Goal: Task Accomplishment & Management: Manage account settings

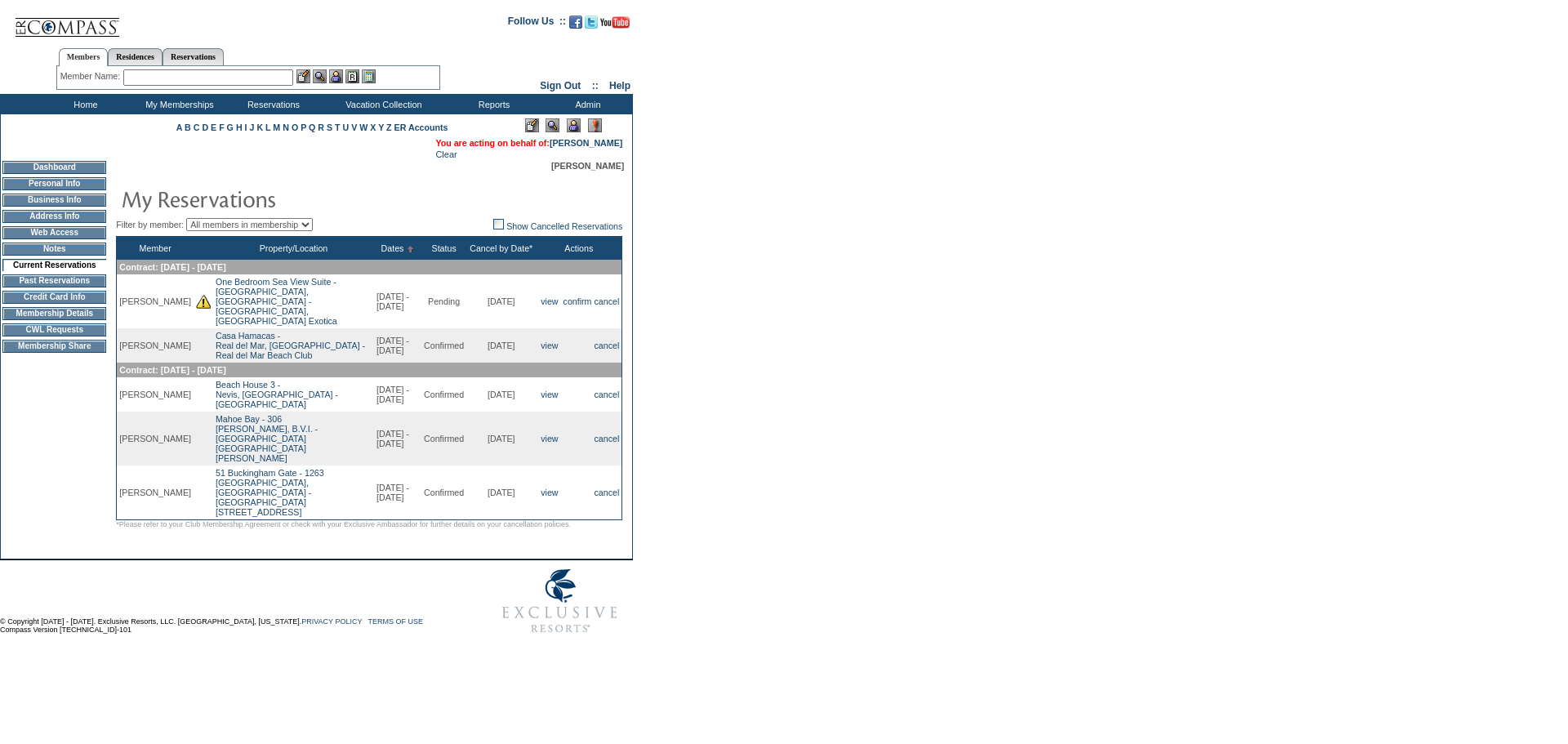
click at [796, 273] on form "Follow Us ::" at bounding box center [781, 323] width 1562 height 638
click at [846, 306] on form "Follow Us ::" at bounding box center [781, 323] width 1562 height 638
click at [983, 350] on form "Follow Us ::" at bounding box center [781, 323] width 1562 height 638
click at [749, 282] on form "Follow Us ::" at bounding box center [781, 323] width 1562 height 638
click at [752, 291] on form "Follow Us ::" at bounding box center [781, 323] width 1562 height 638
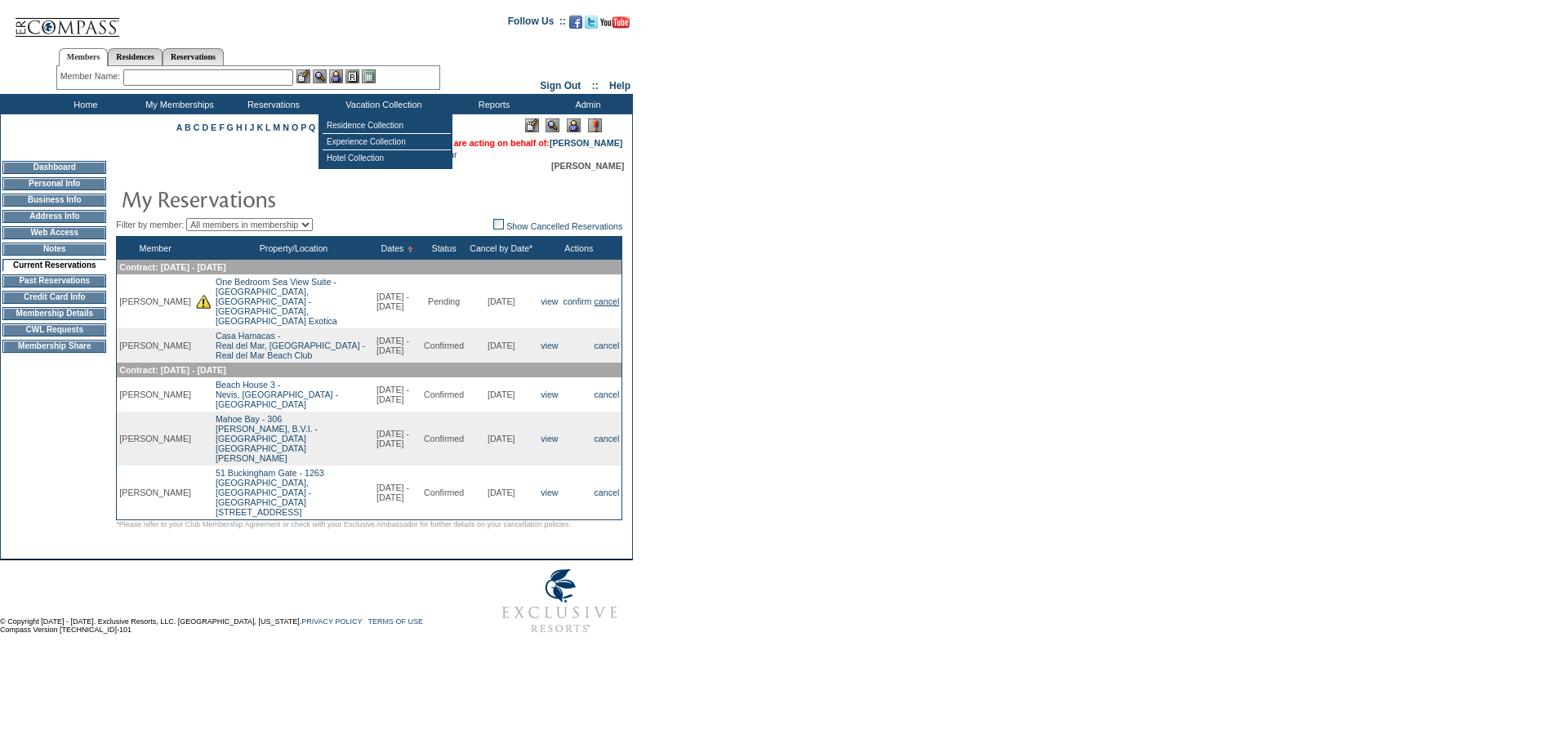
click at [616, 296] on link "cancel" at bounding box center [607, 301] width 26 height 10
drag, startPoint x: 826, startPoint y: 244, endPoint x: 814, endPoint y: 244, distance: 12.0
click at [826, 244] on form "Follow Us ::" at bounding box center [781, 323] width 1562 height 638
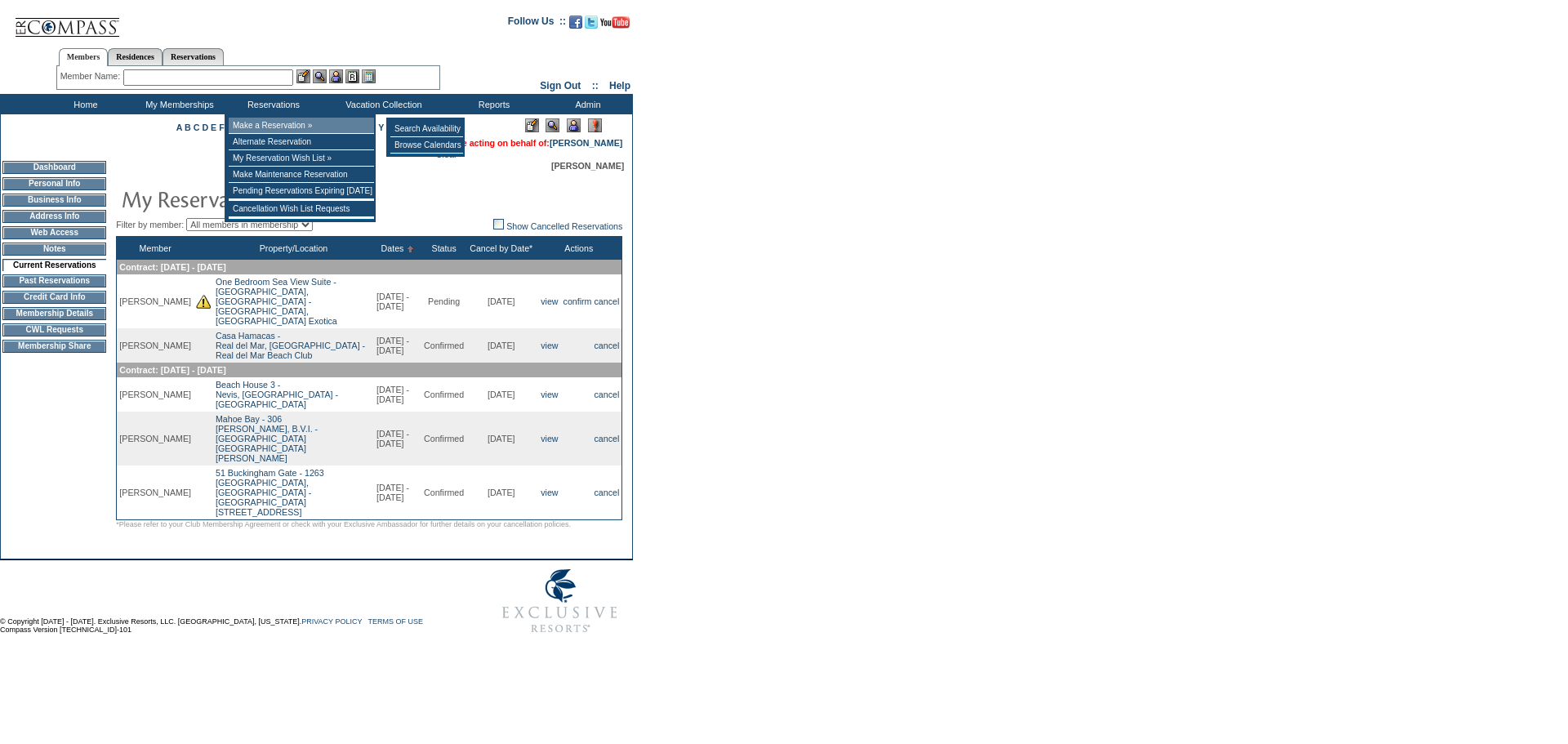
click at [293, 124] on td "Make a Reservation »" at bounding box center [301, 126] width 145 height 17
